Goal: Check status

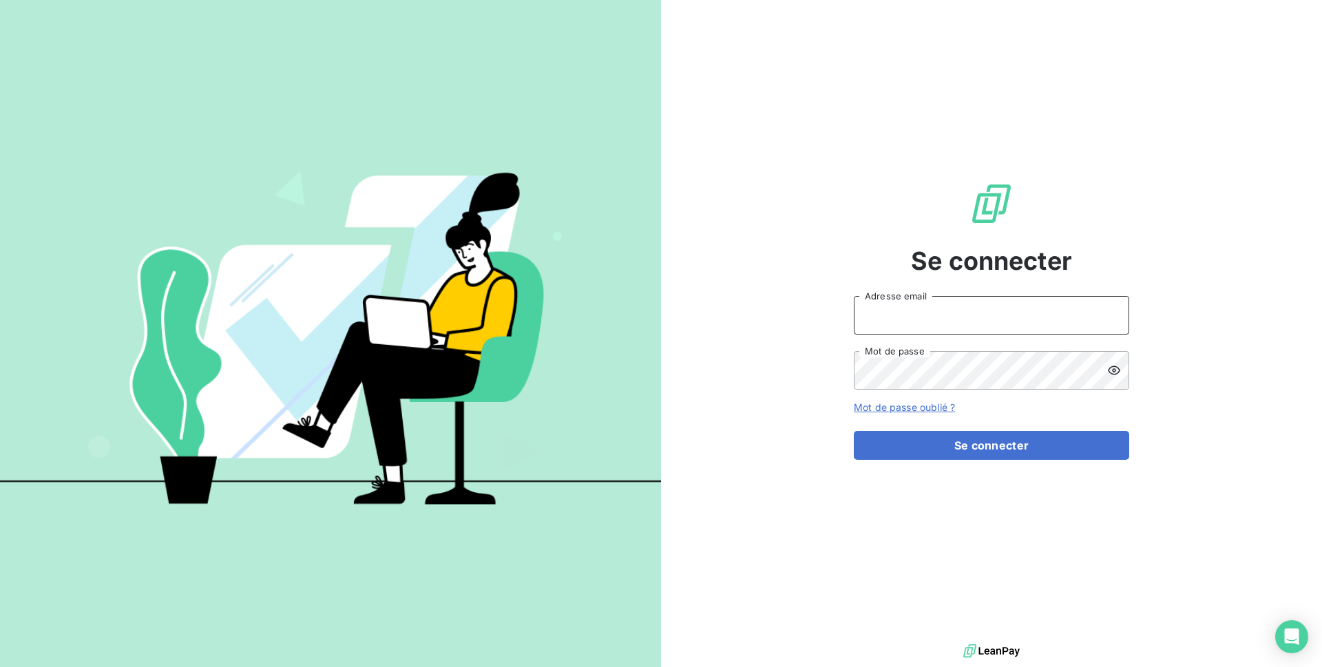
type input "[EMAIL_ADDRESS][DOMAIN_NAME]"
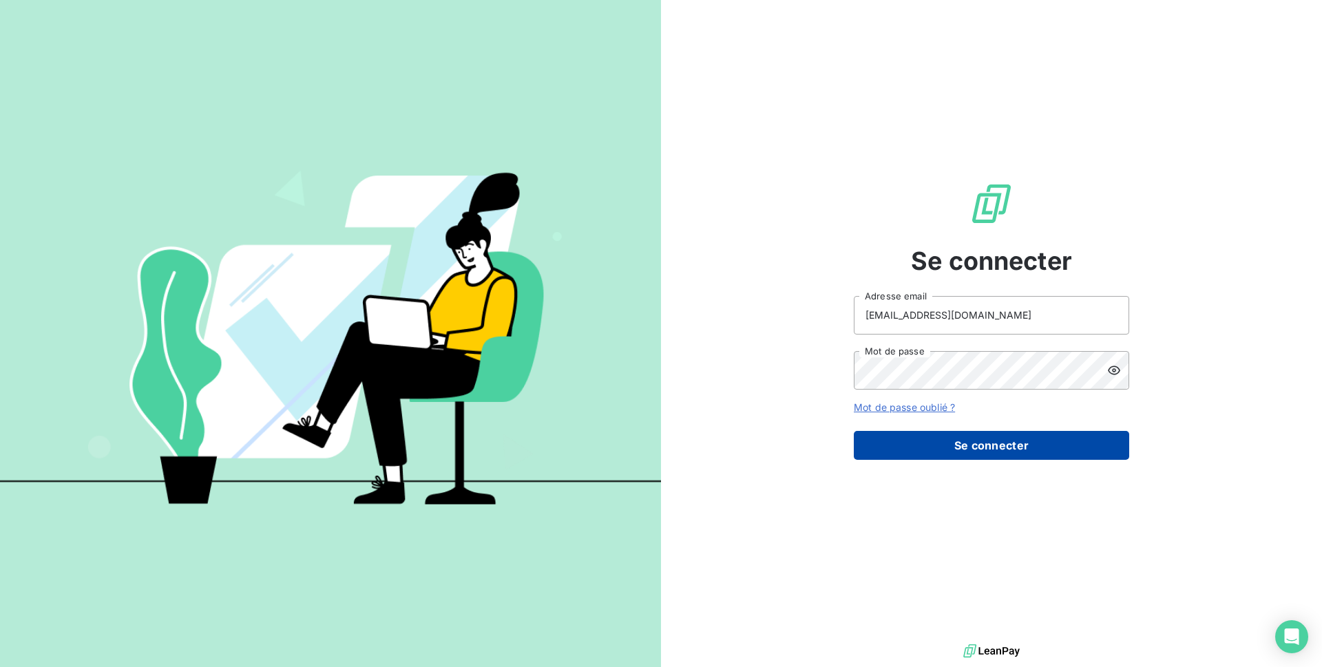
click at [976, 441] on button "Se connecter" at bounding box center [991, 445] width 275 height 29
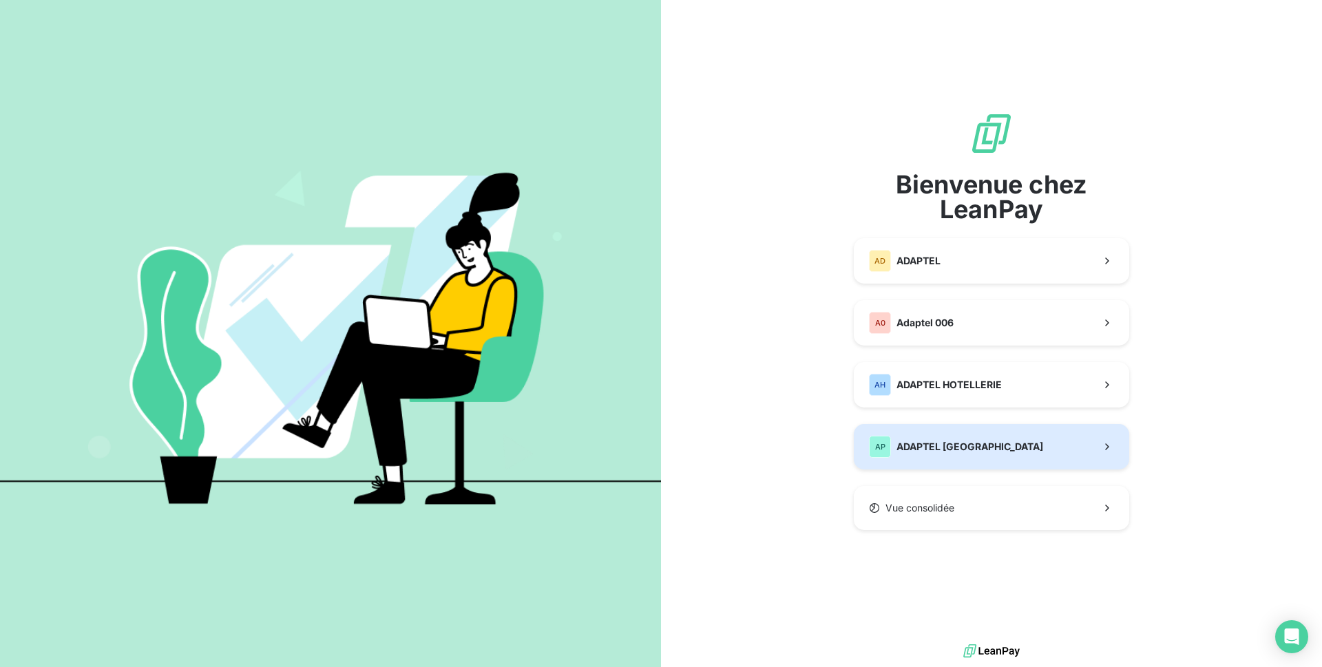
click at [1025, 439] on button "AP ADAPTEL [GEOGRAPHIC_DATA]" at bounding box center [991, 446] width 275 height 45
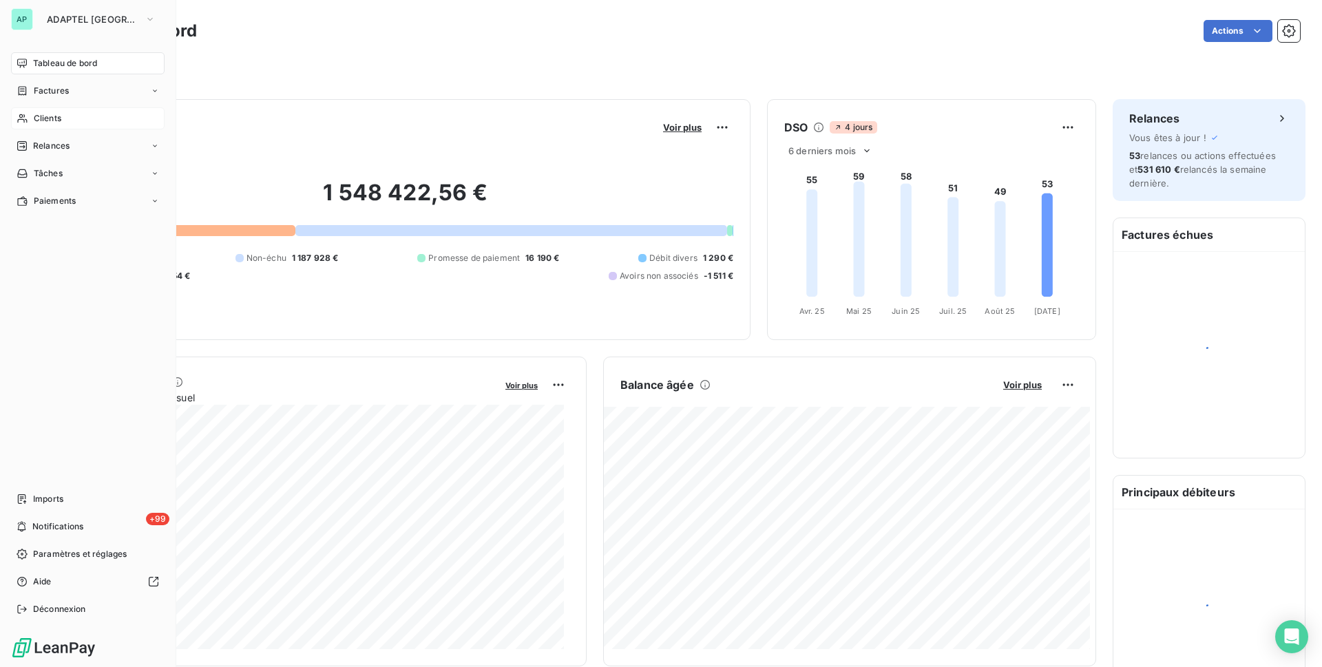
click at [30, 118] on div "Clients" at bounding box center [88, 118] width 154 height 22
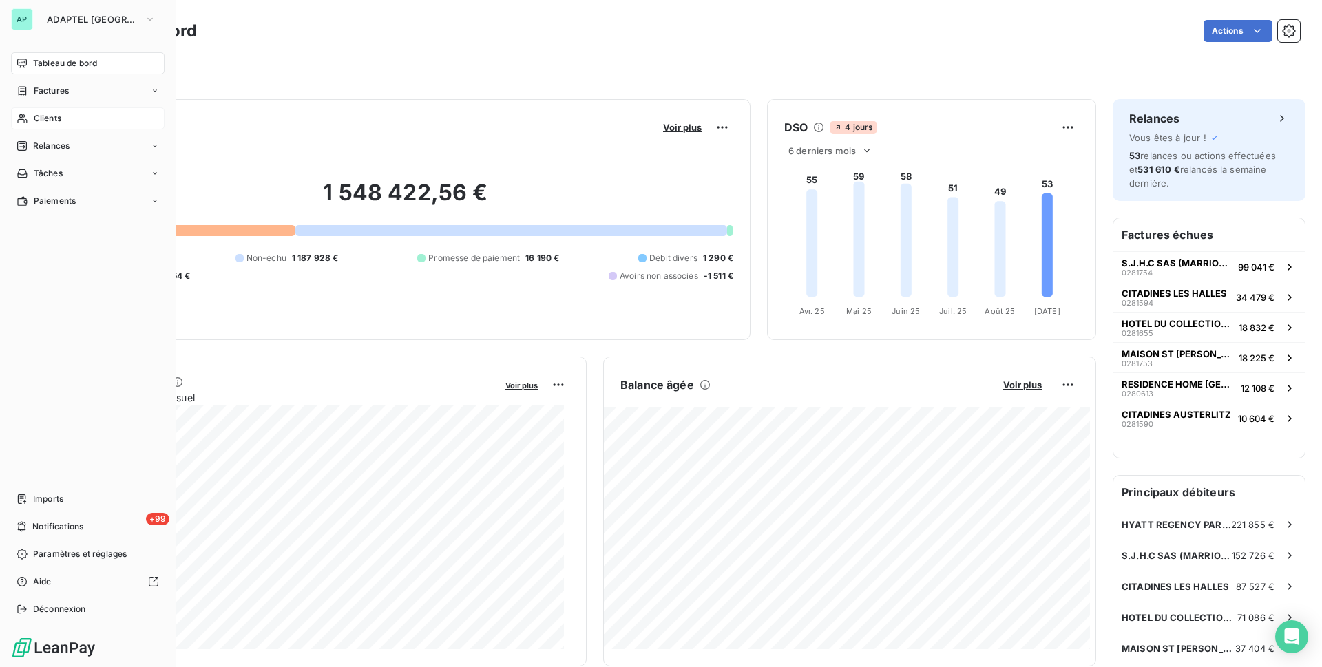
click at [56, 118] on span "Clients" at bounding box center [48, 118] width 28 height 12
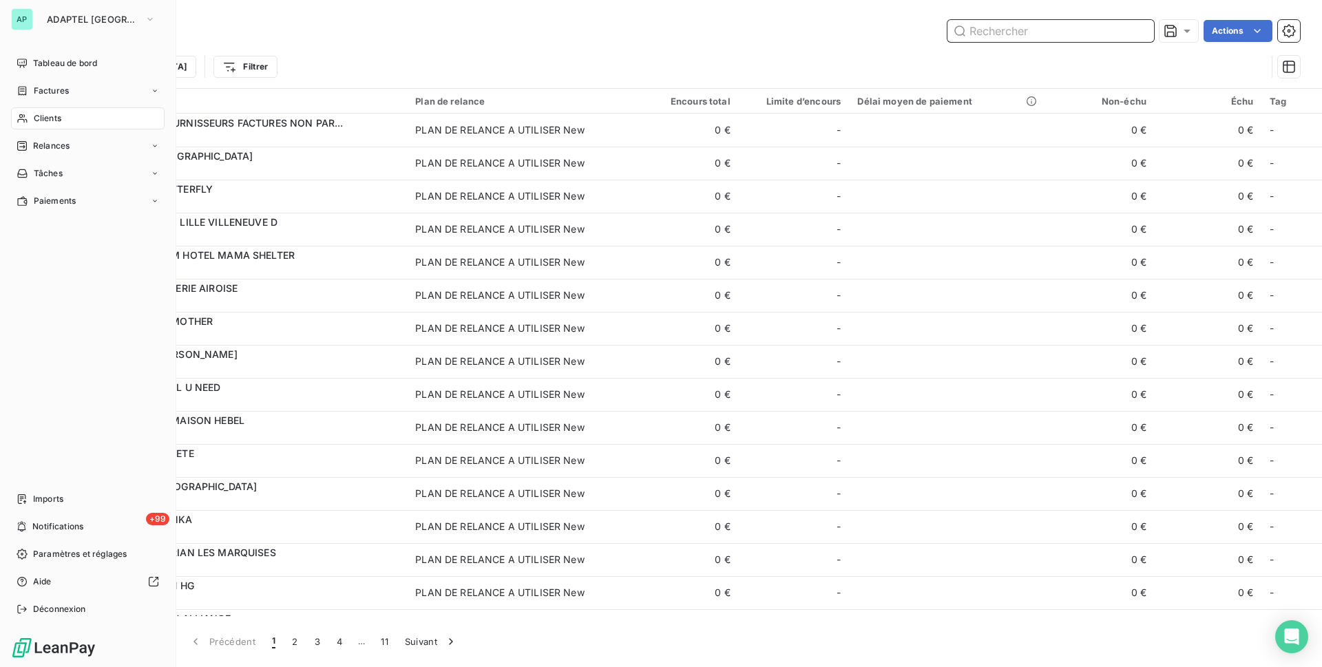
click at [1060, 40] on input "text" at bounding box center [1051, 31] width 207 height 22
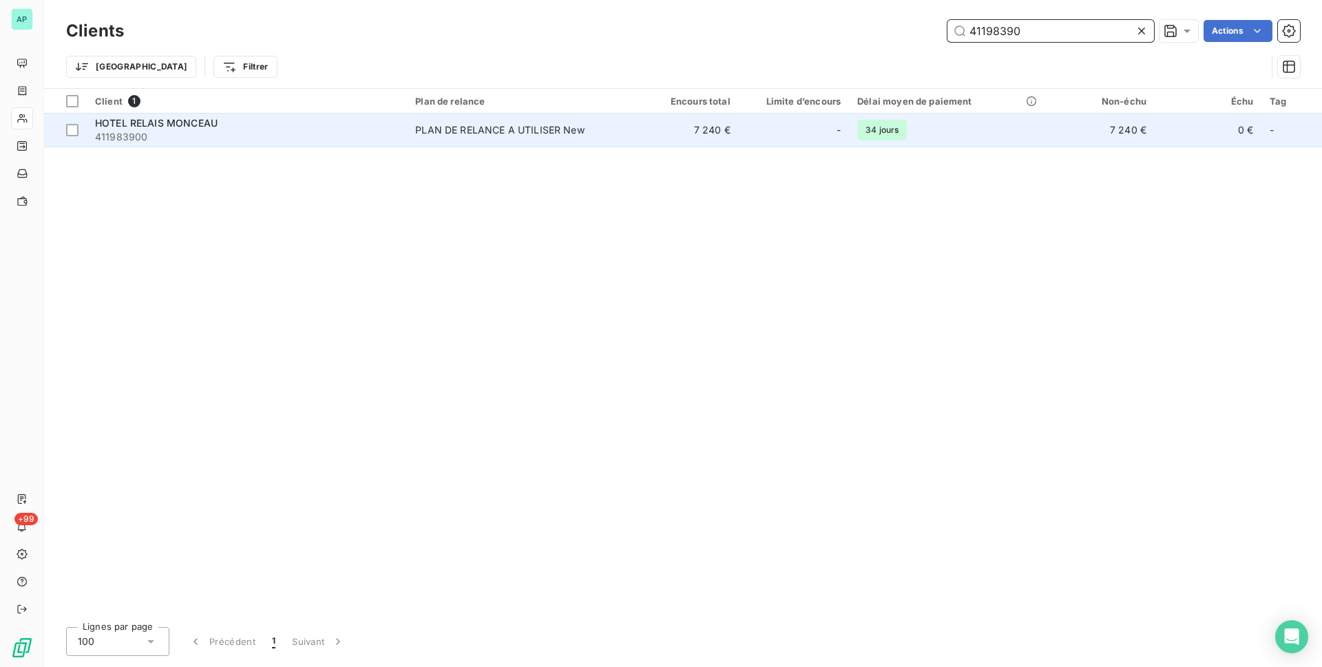
type input "41198390"
click at [663, 129] on td "7 240 €" at bounding box center [685, 130] width 107 height 33
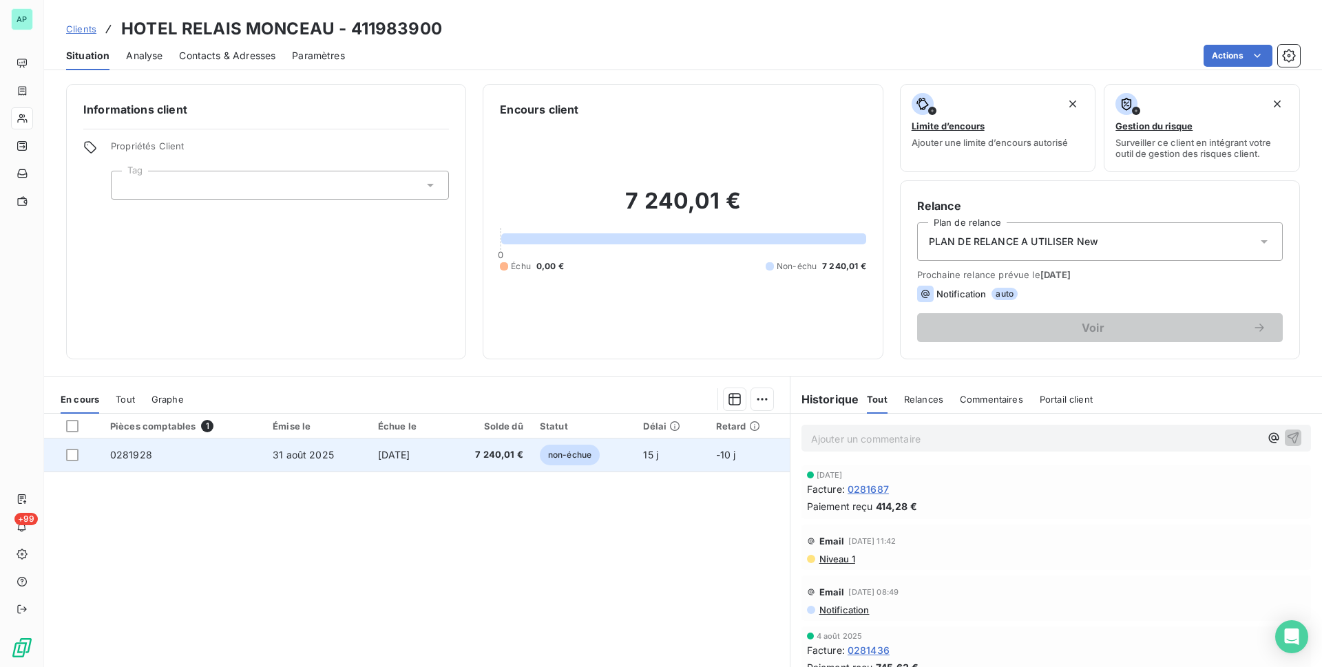
click at [582, 460] on span "non-échue" at bounding box center [570, 455] width 60 height 21
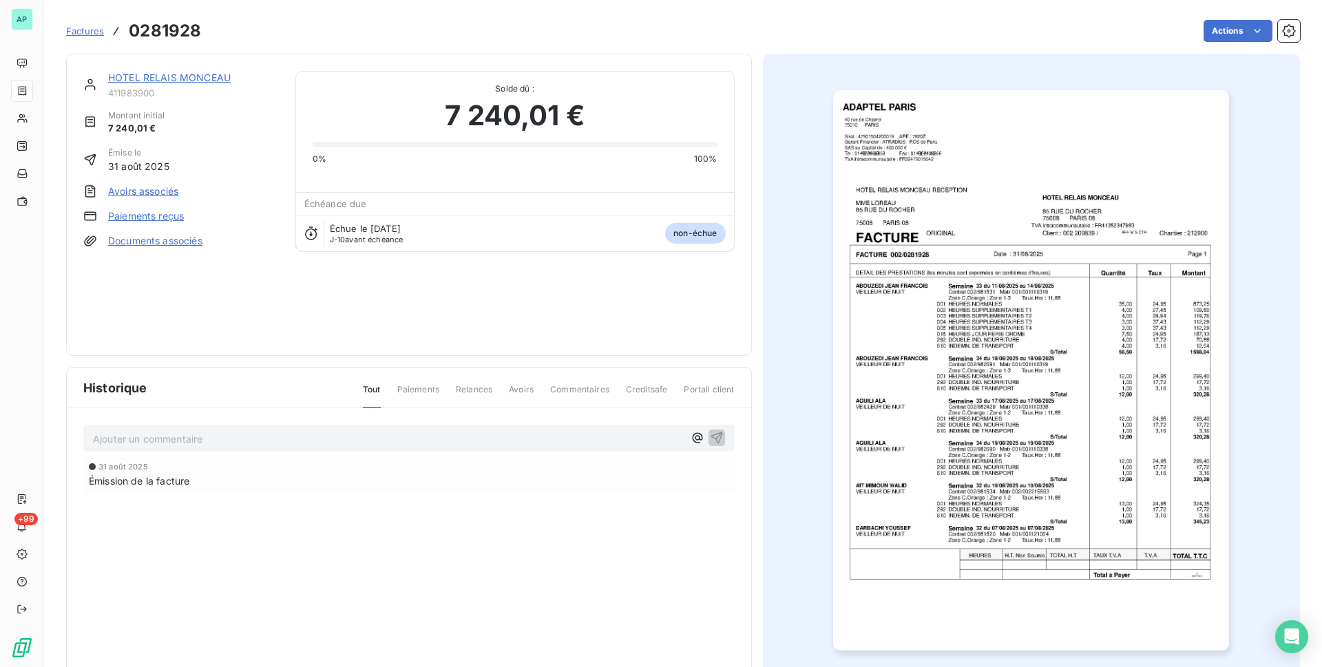
scroll to position [43, 0]
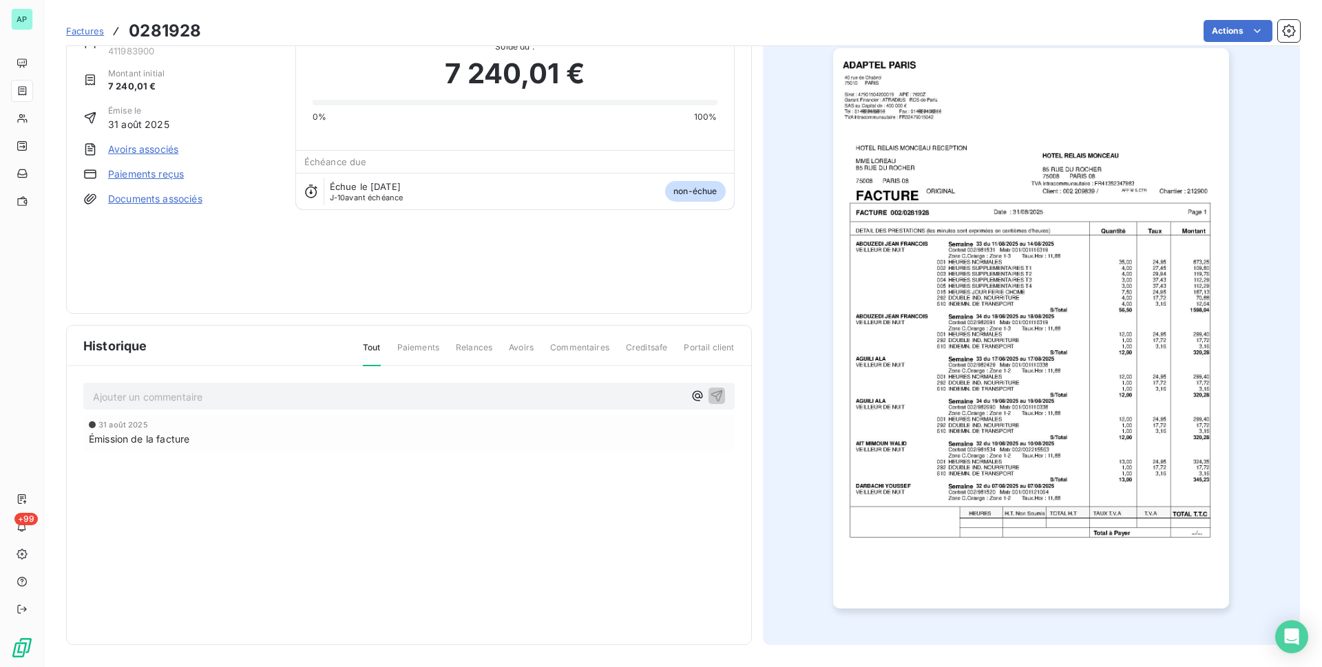
click at [1090, 352] on img "button" at bounding box center [1031, 328] width 396 height 561
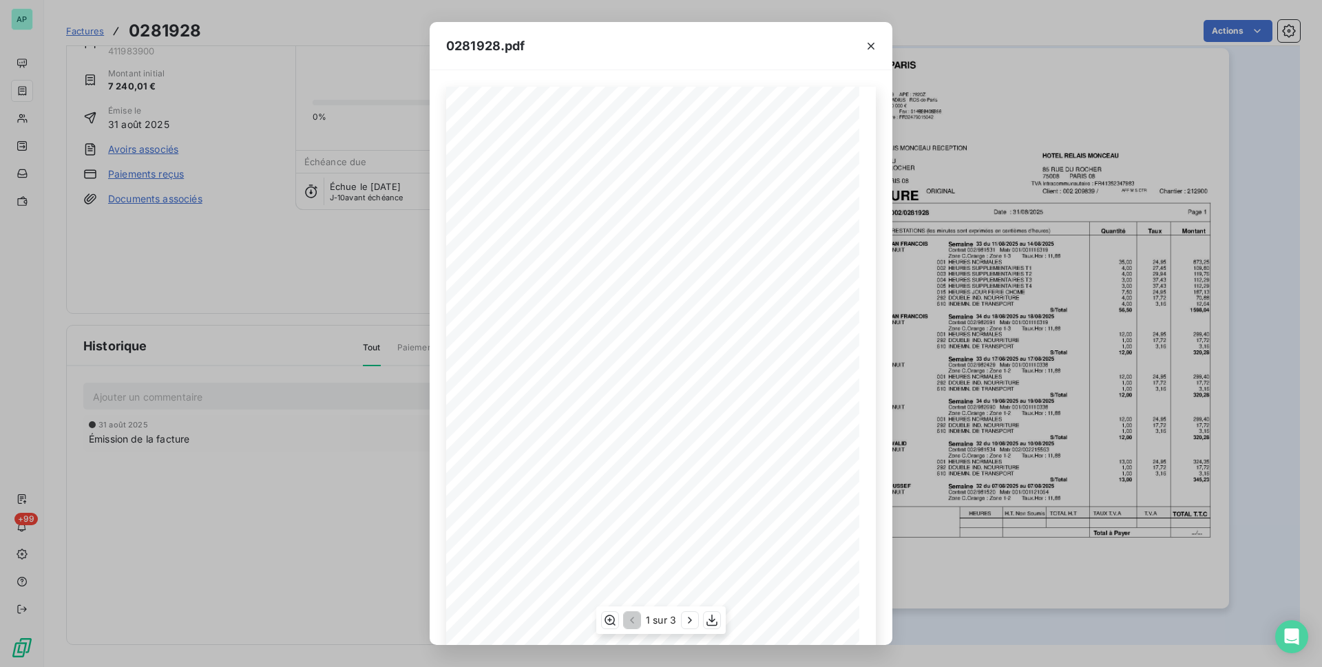
scroll to position [42, 0]
click at [691, 618] on icon "button" at bounding box center [690, 621] width 14 height 14
click at [691, 618] on icon "button" at bounding box center [689, 620] width 3 height 6
click at [691, 618] on icon "button" at bounding box center [690, 620] width 3 height 6
click at [627, 621] on icon "button" at bounding box center [631, 621] width 14 height 14
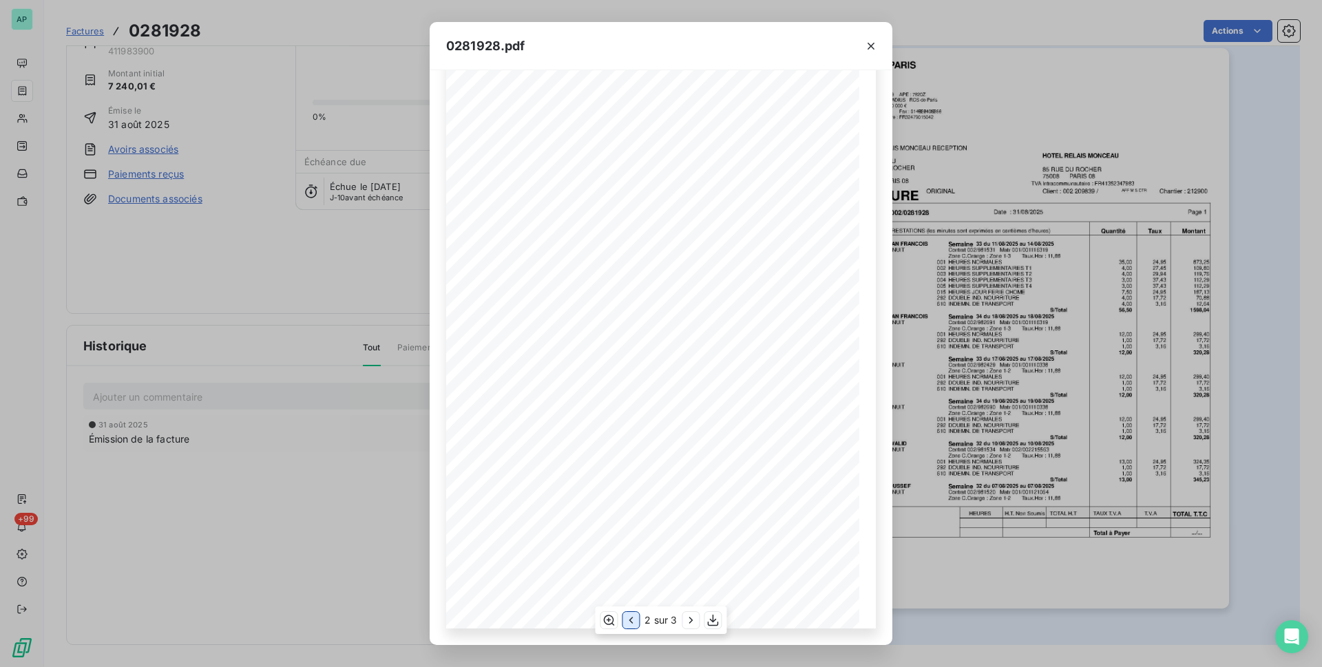
click at [624, 622] on icon "button" at bounding box center [631, 621] width 14 height 14
click at [715, 621] on icon "button" at bounding box center [712, 621] width 14 height 14
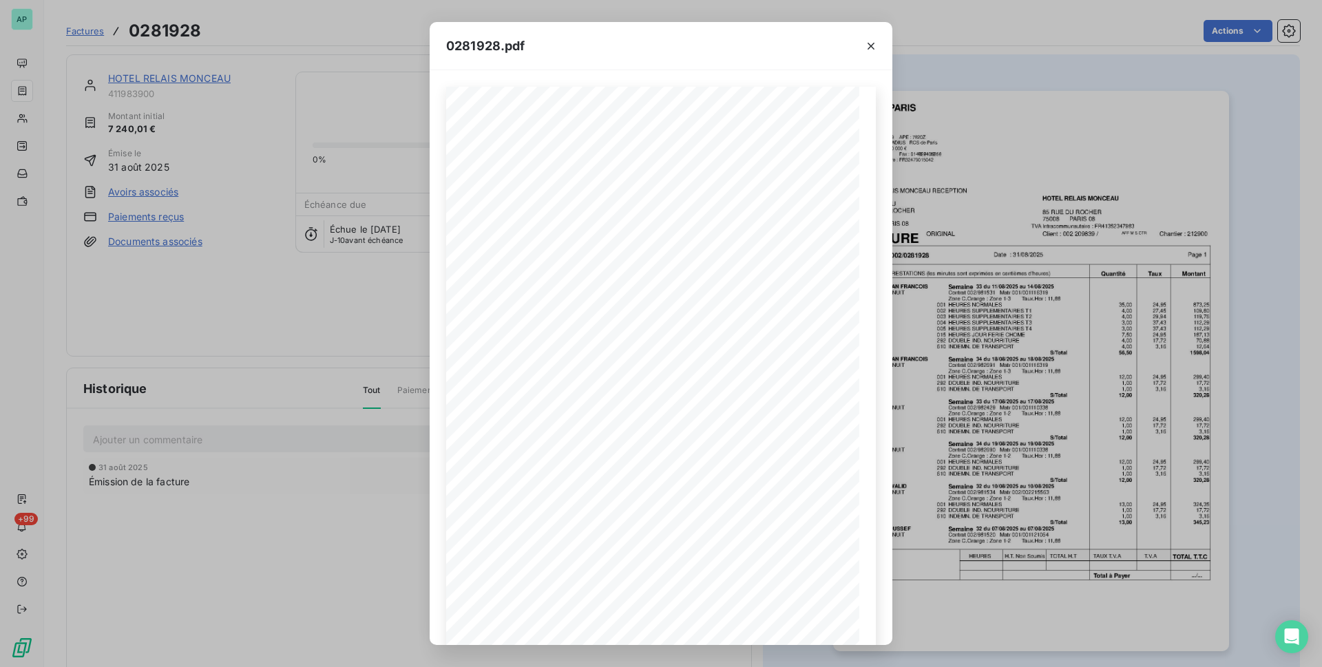
scroll to position [42, 0]
